Goal: Task Accomplishment & Management: Use online tool/utility

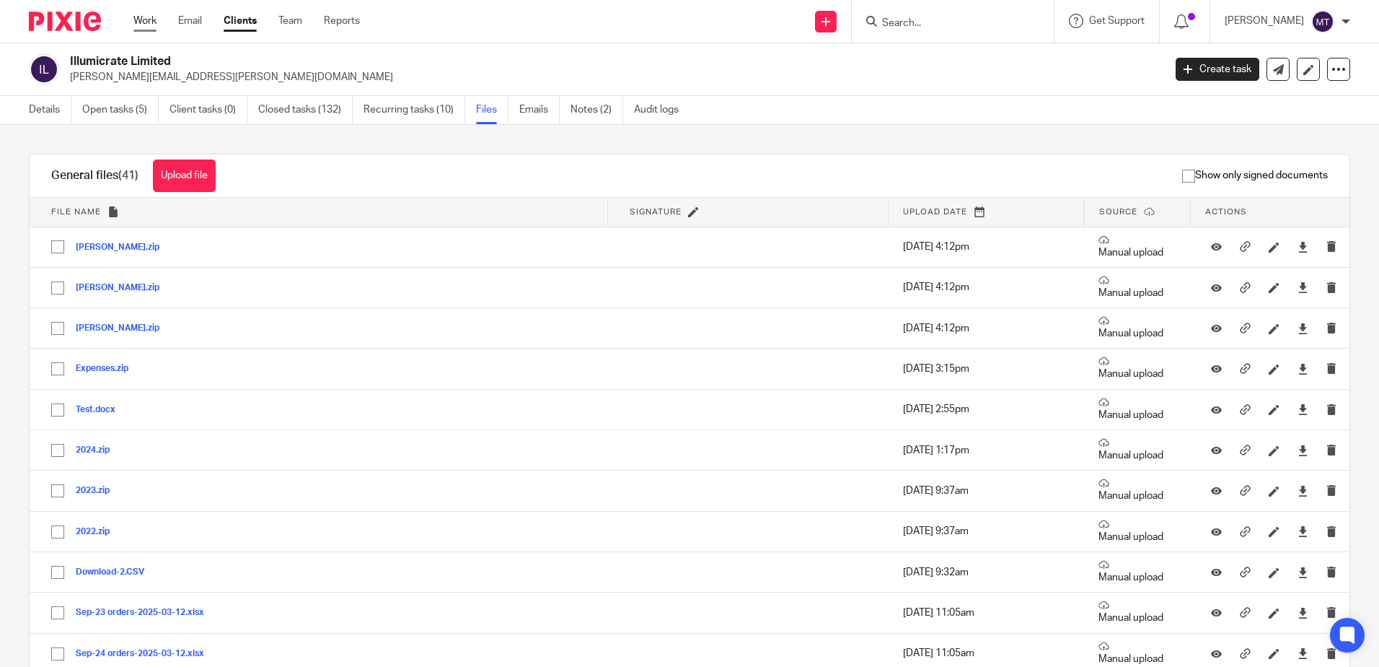
click at [146, 18] on link "Work" at bounding box center [144, 21] width 23 height 14
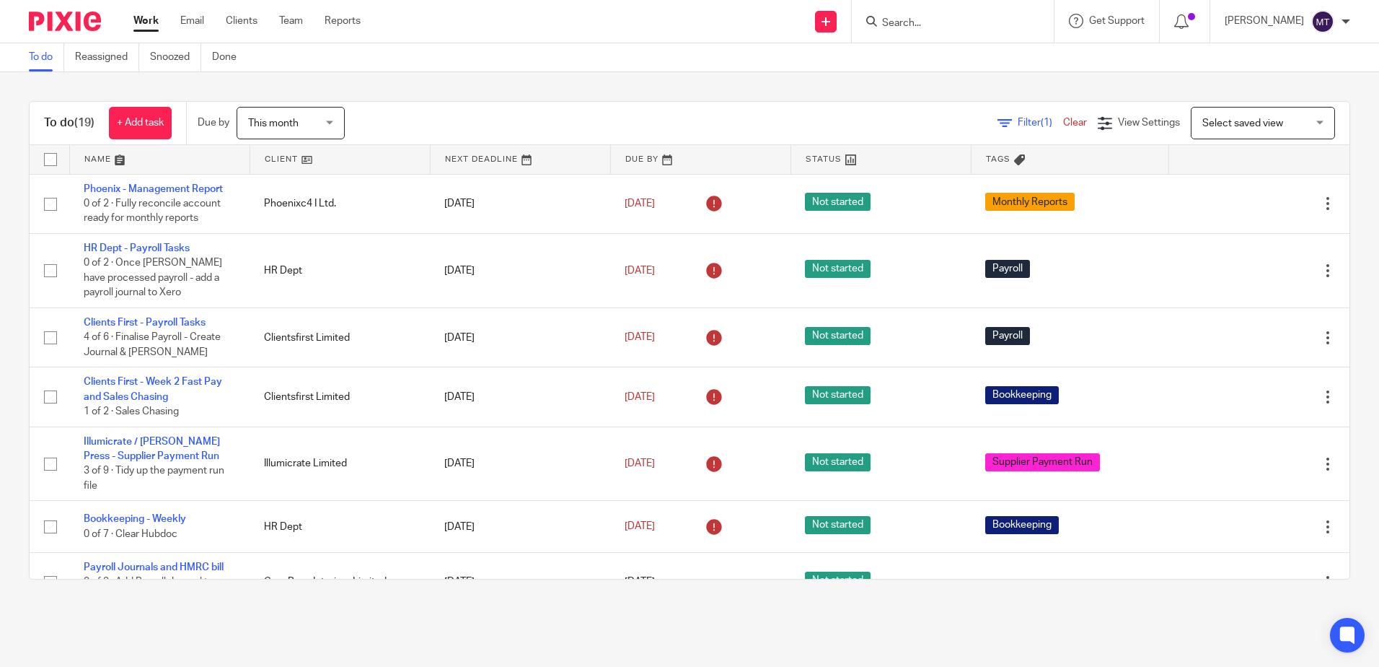
click at [271, 159] on link at bounding box center [340, 159] width 180 height 29
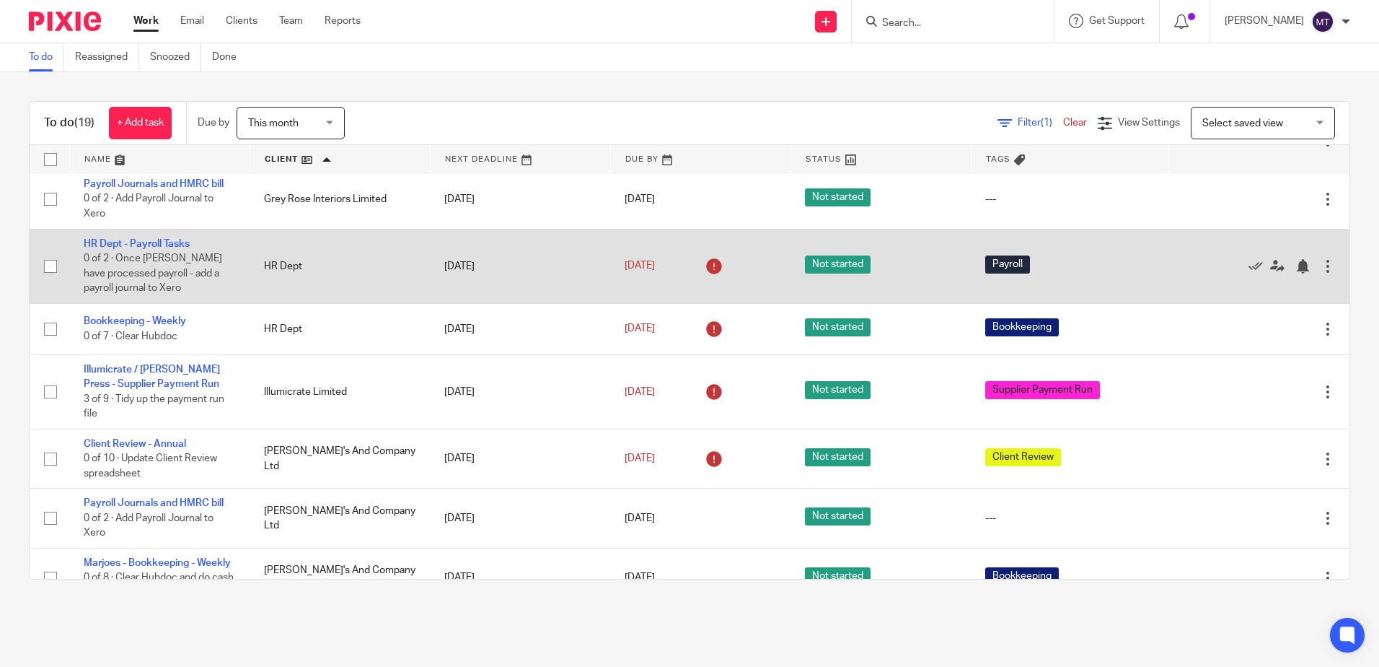
scroll to position [144, 0]
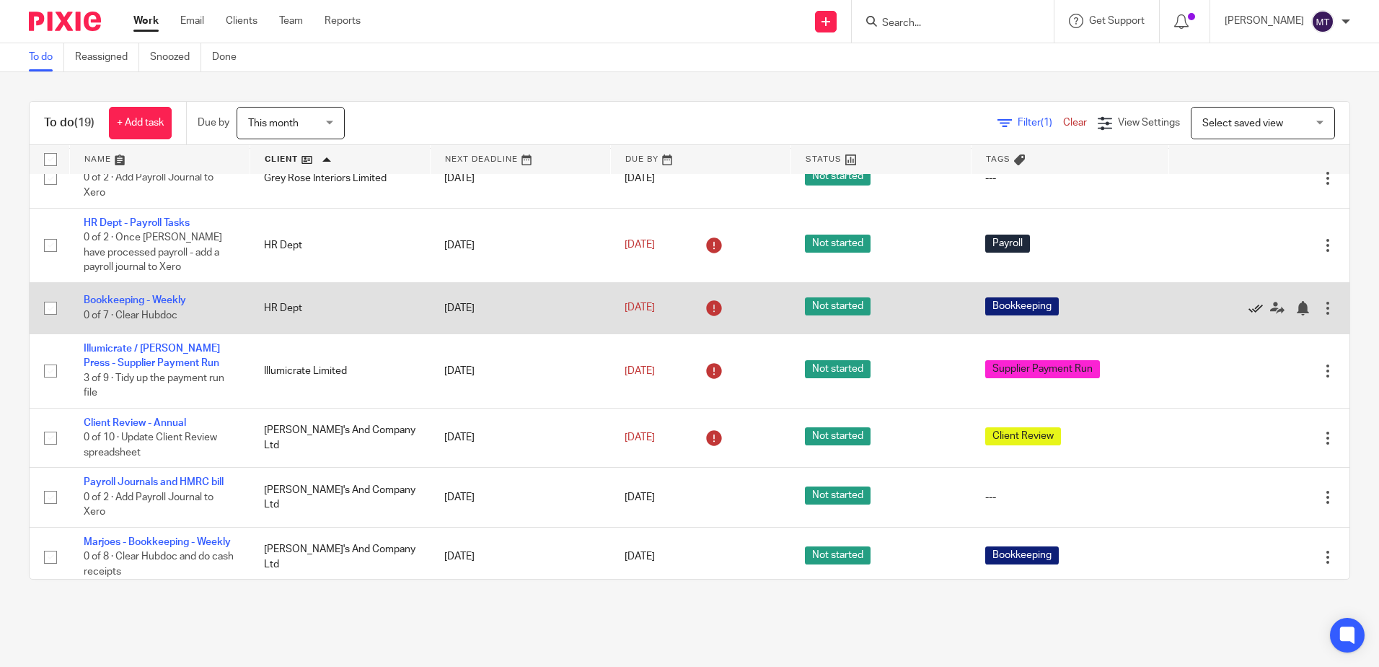
click at [1249, 307] on icon at bounding box center [1256, 308] width 14 height 14
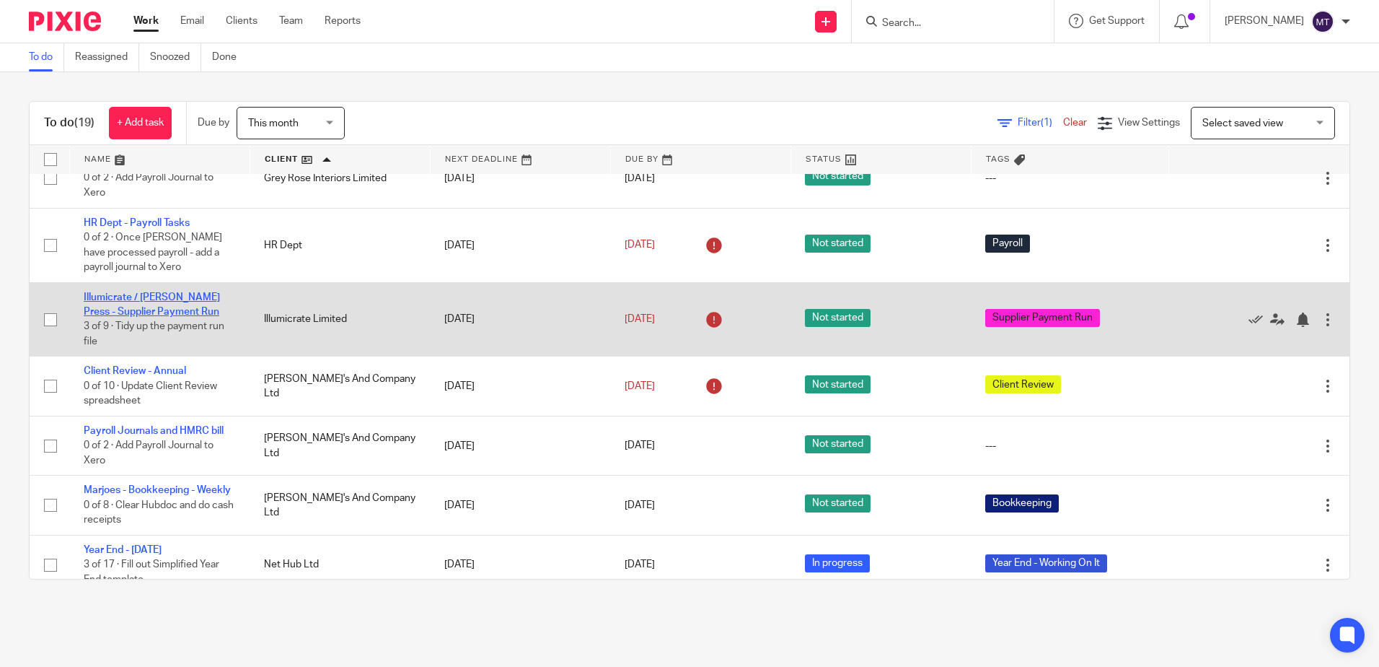
click at [131, 293] on link "Illumicrate / [PERSON_NAME] Press - Supplier Payment Run" at bounding box center [152, 304] width 136 height 25
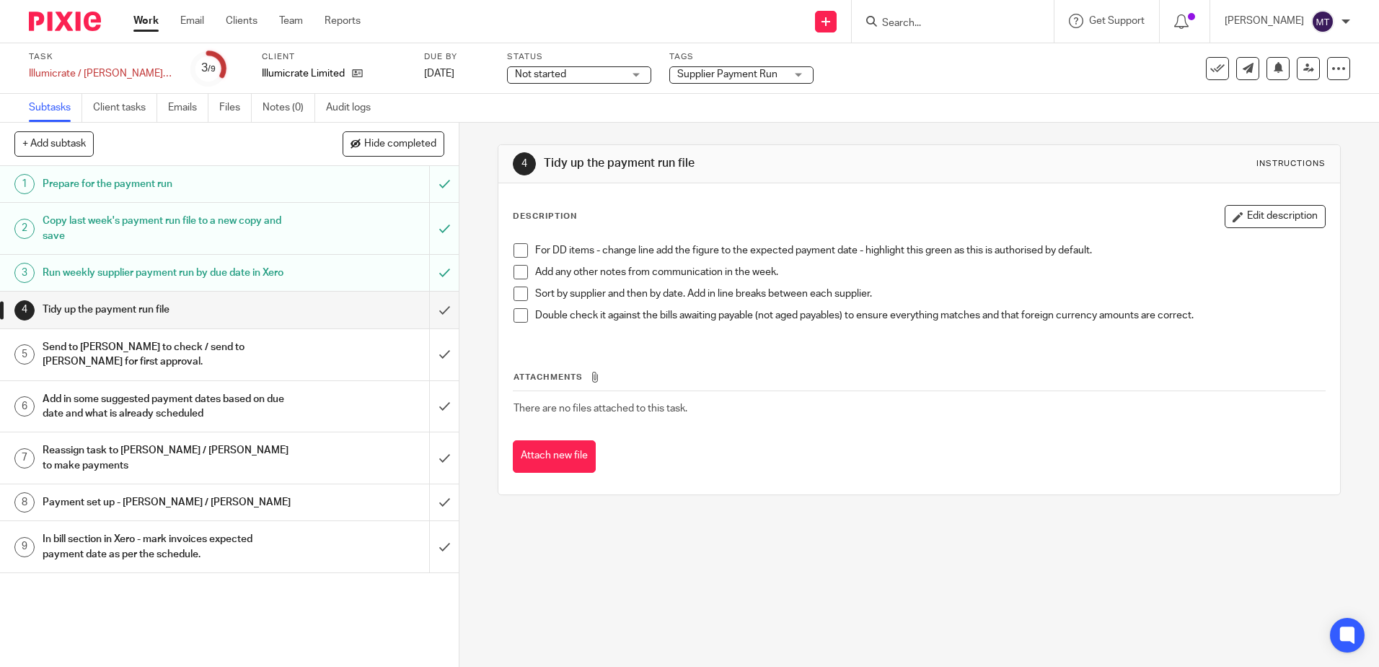
click at [147, 17] on link "Work" at bounding box center [145, 21] width 25 height 14
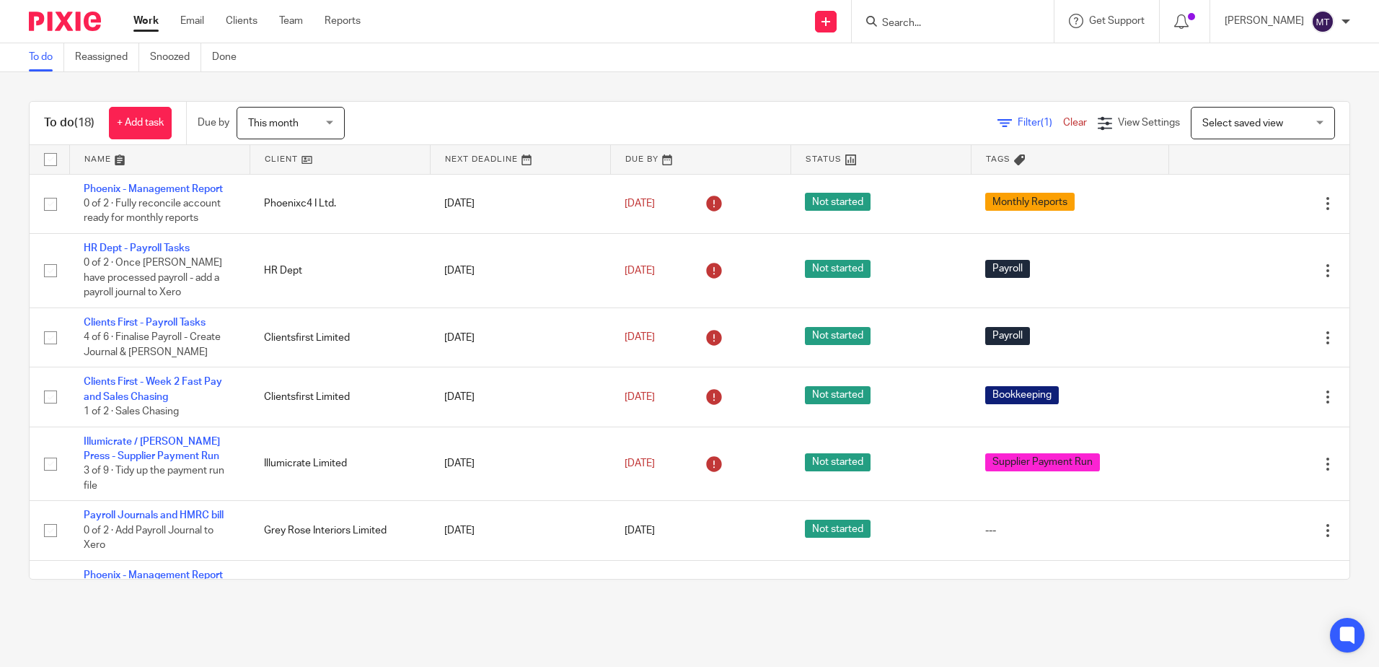
click at [270, 157] on link at bounding box center [340, 159] width 180 height 29
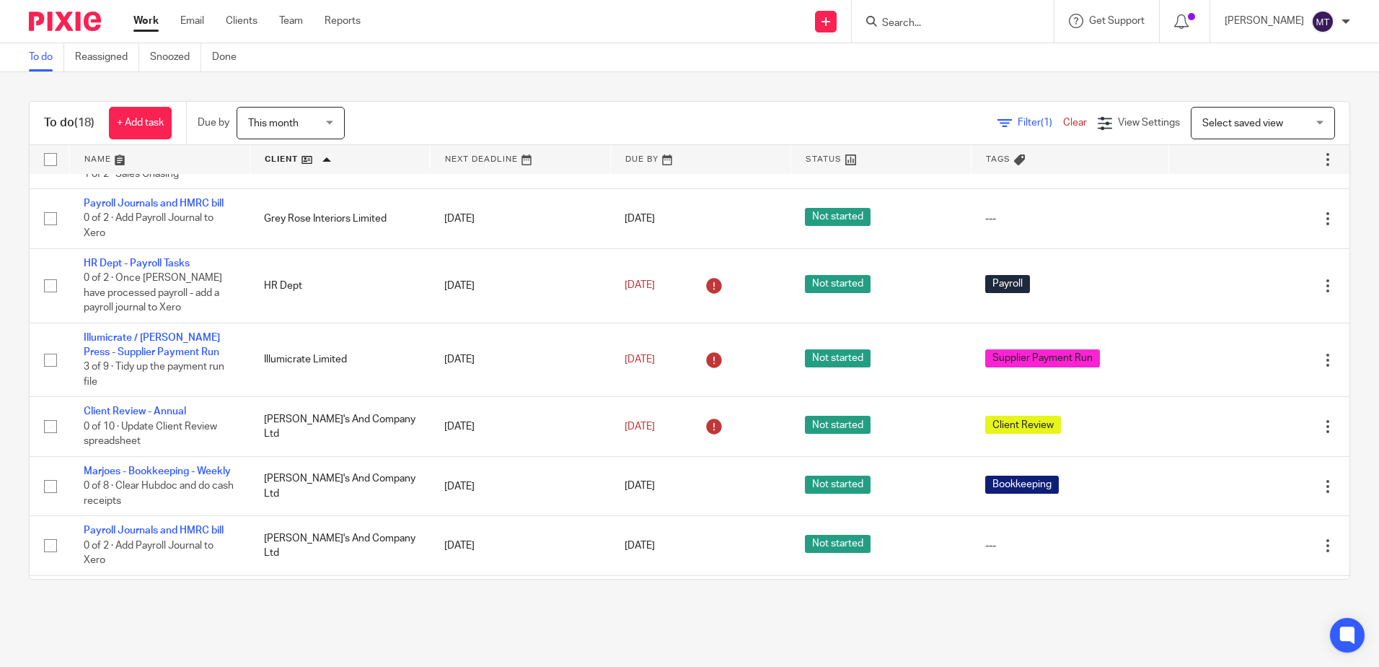
scroll to position [72, 0]
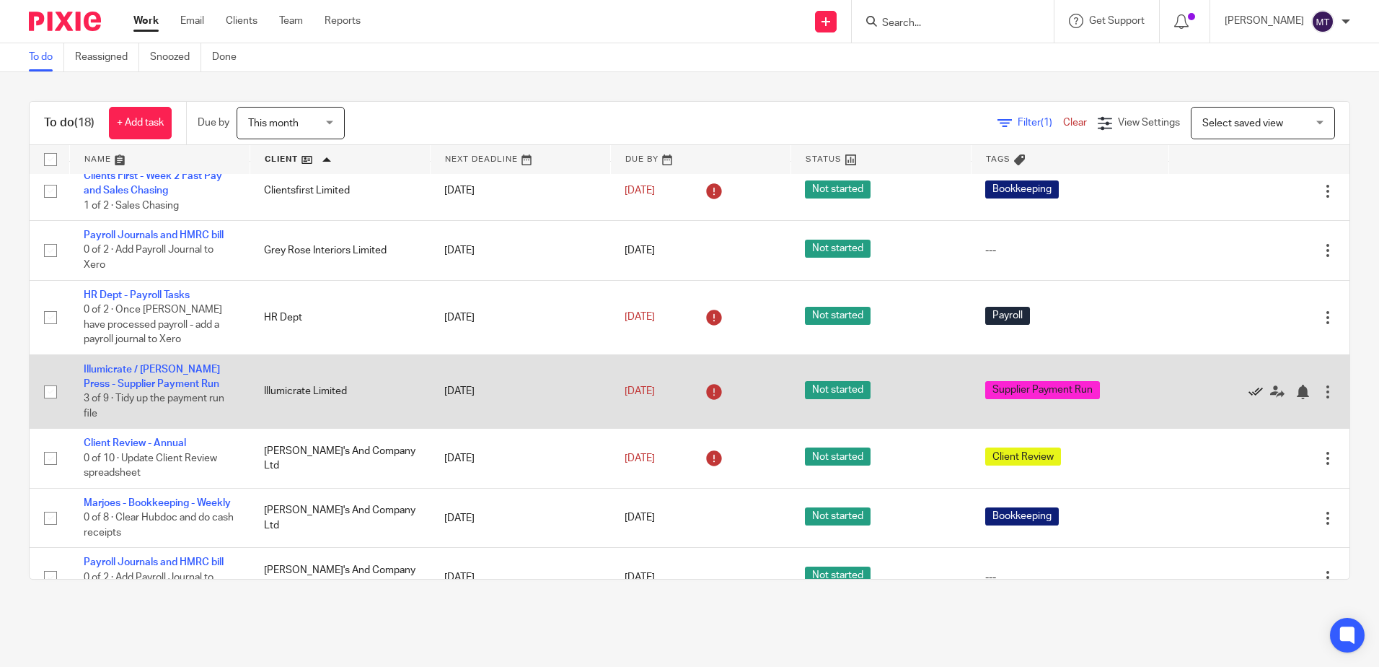
click at [1249, 387] on icon at bounding box center [1256, 392] width 14 height 14
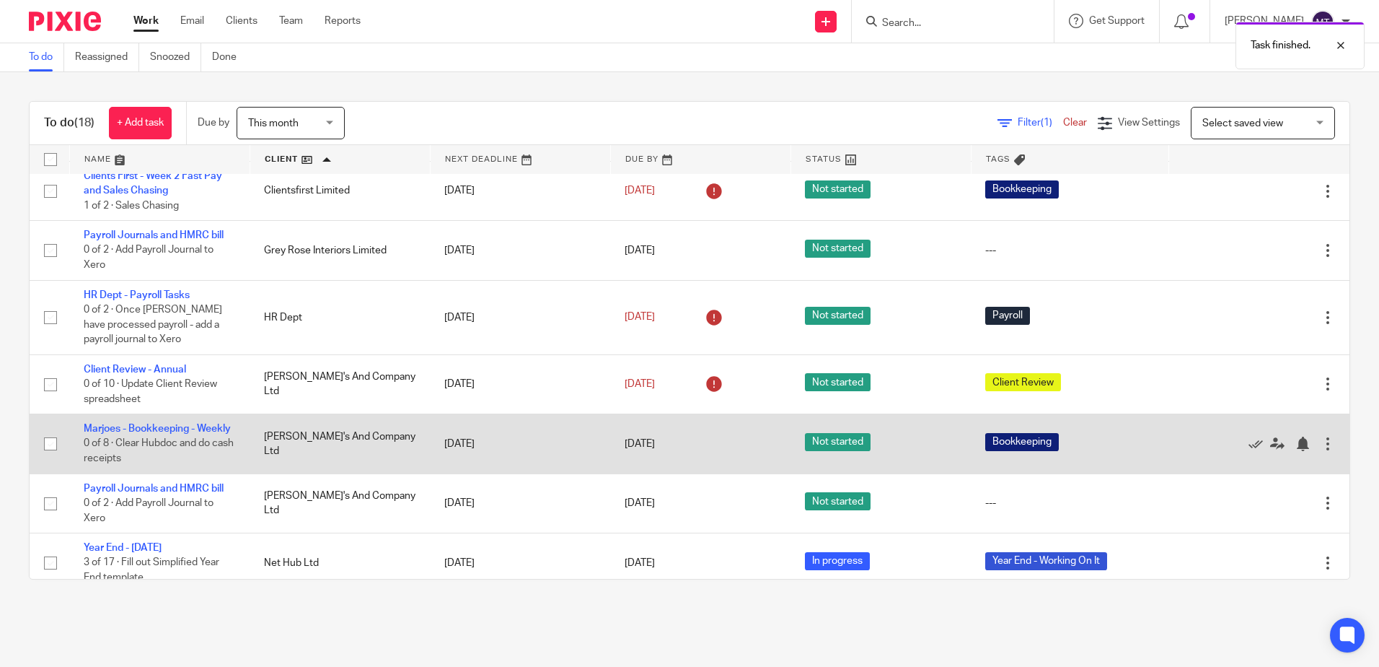
scroll to position [144, 0]
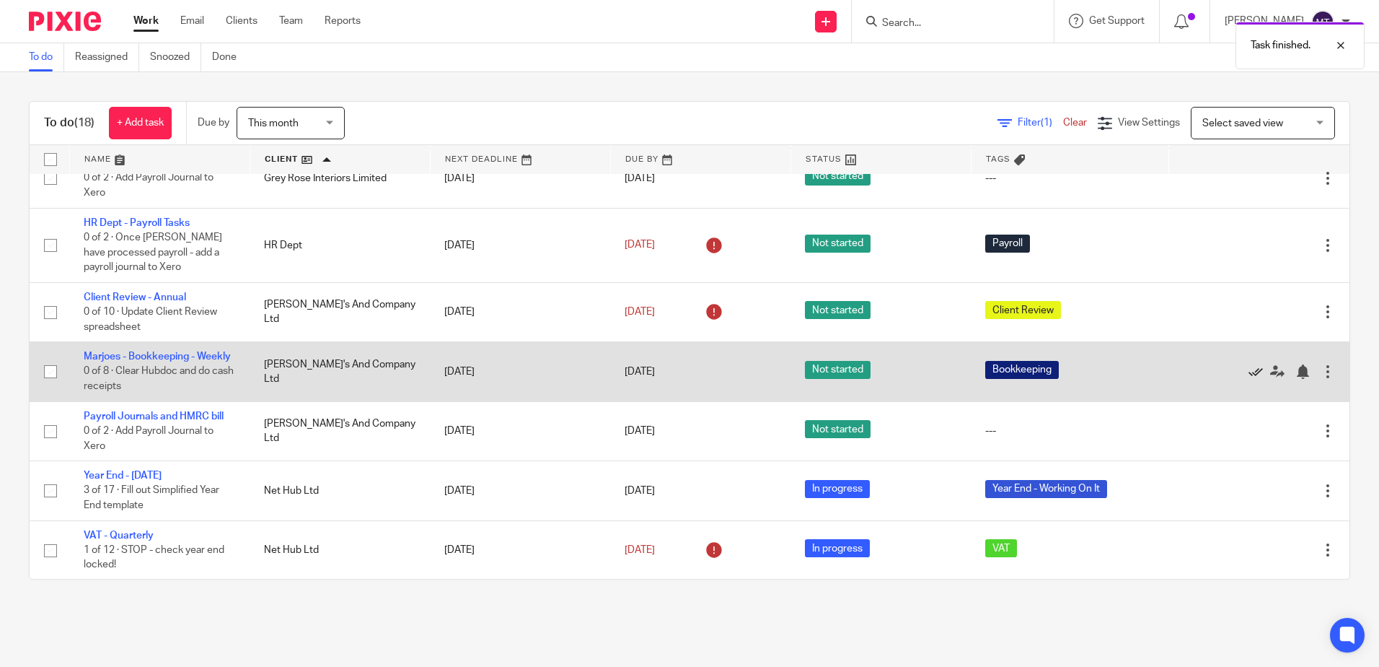
click at [1249, 377] on icon at bounding box center [1256, 371] width 14 height 14
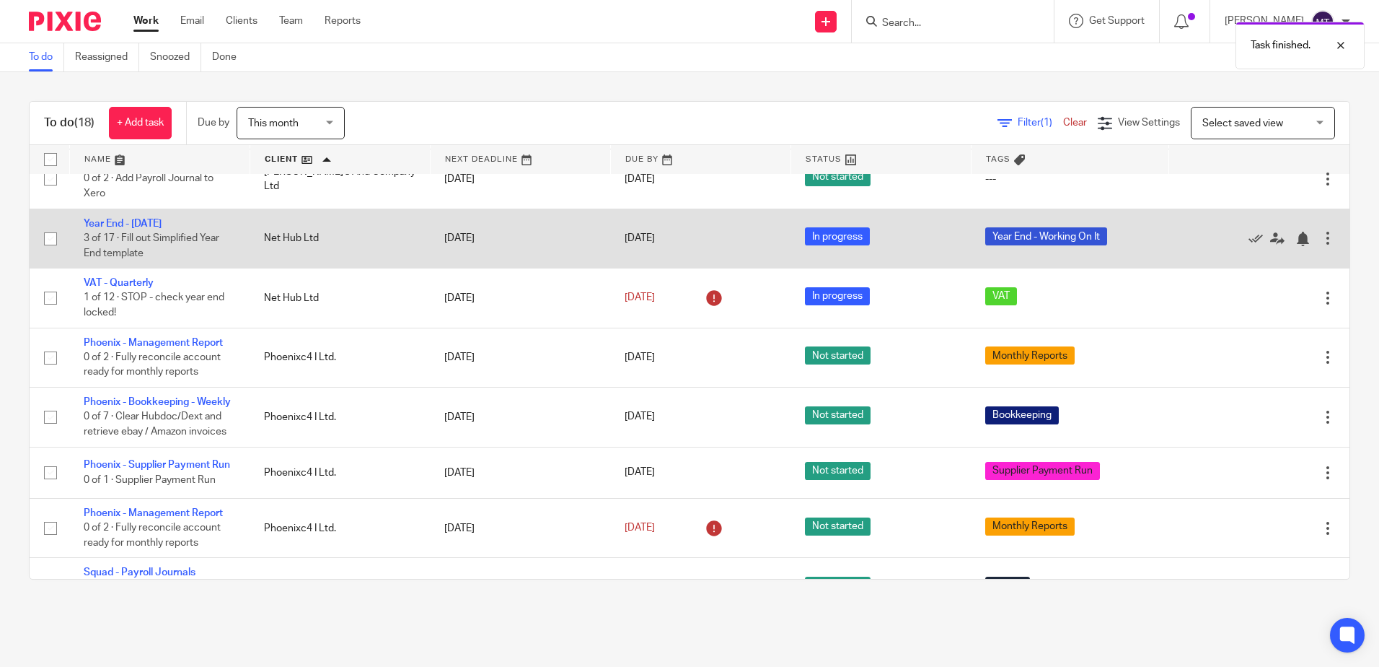
scroll to position [361, 0]
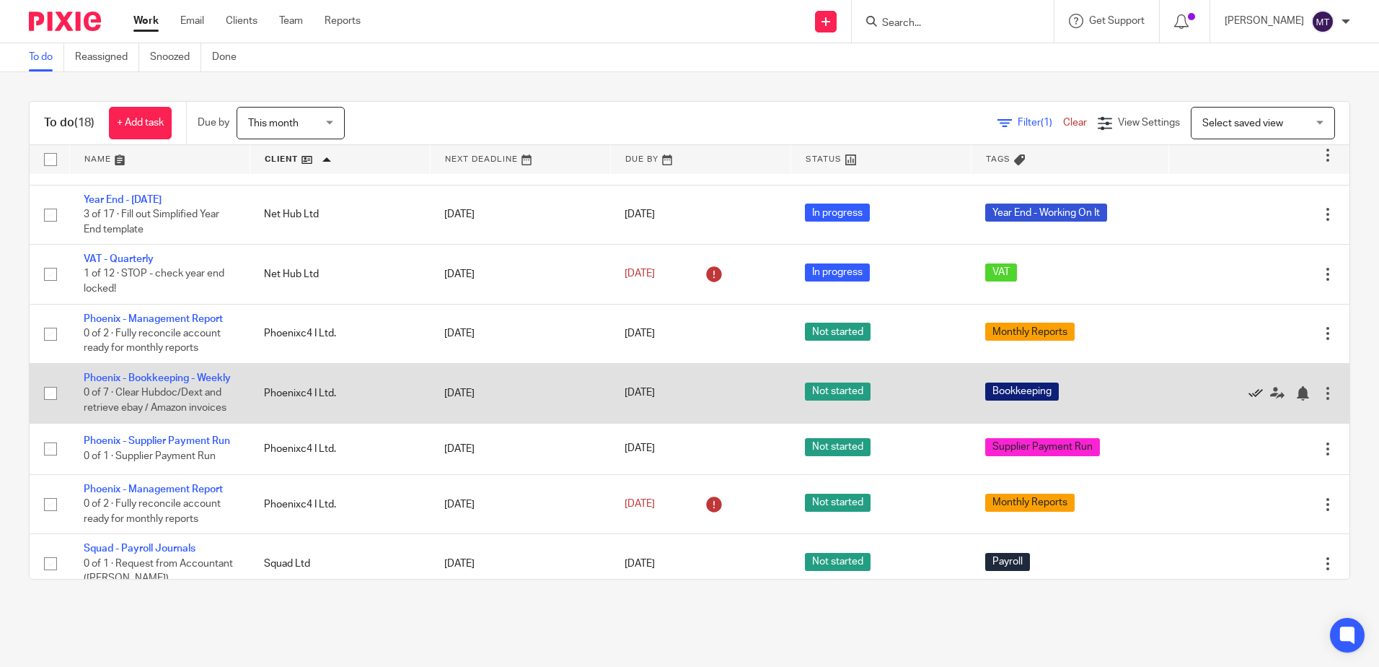
click at [1249, 394] on icon at bounding box center [1256, 393] width 14 height 14
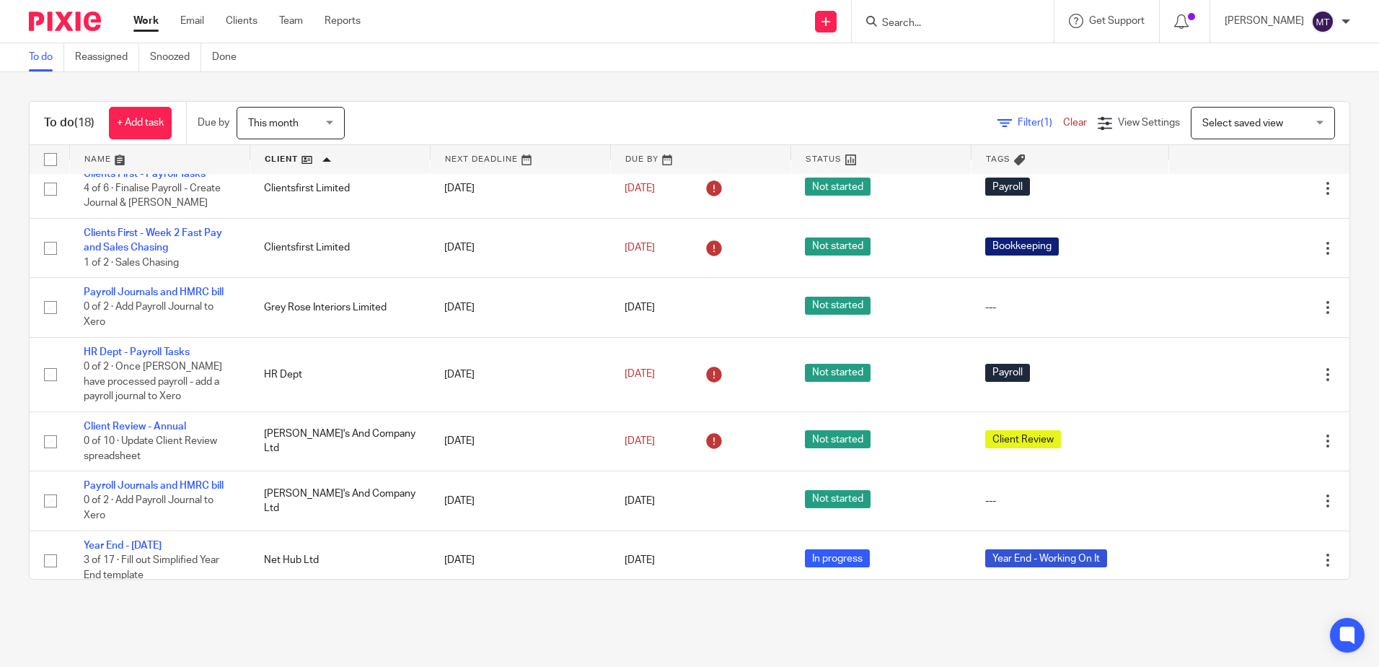
scroll to position [0, 0]
